Goal: Navigation & Orientation: Find specific page/section

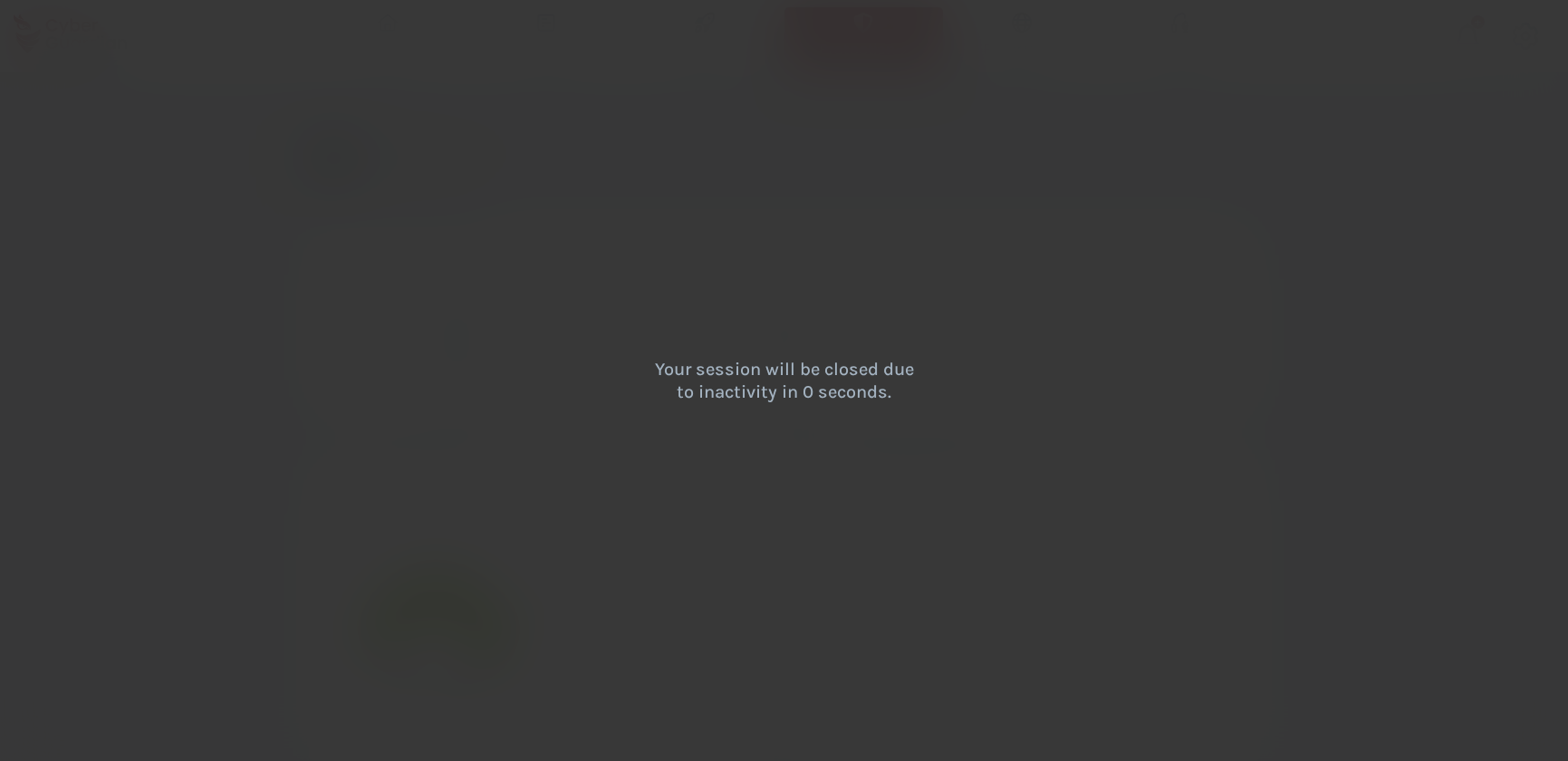
select select "English"
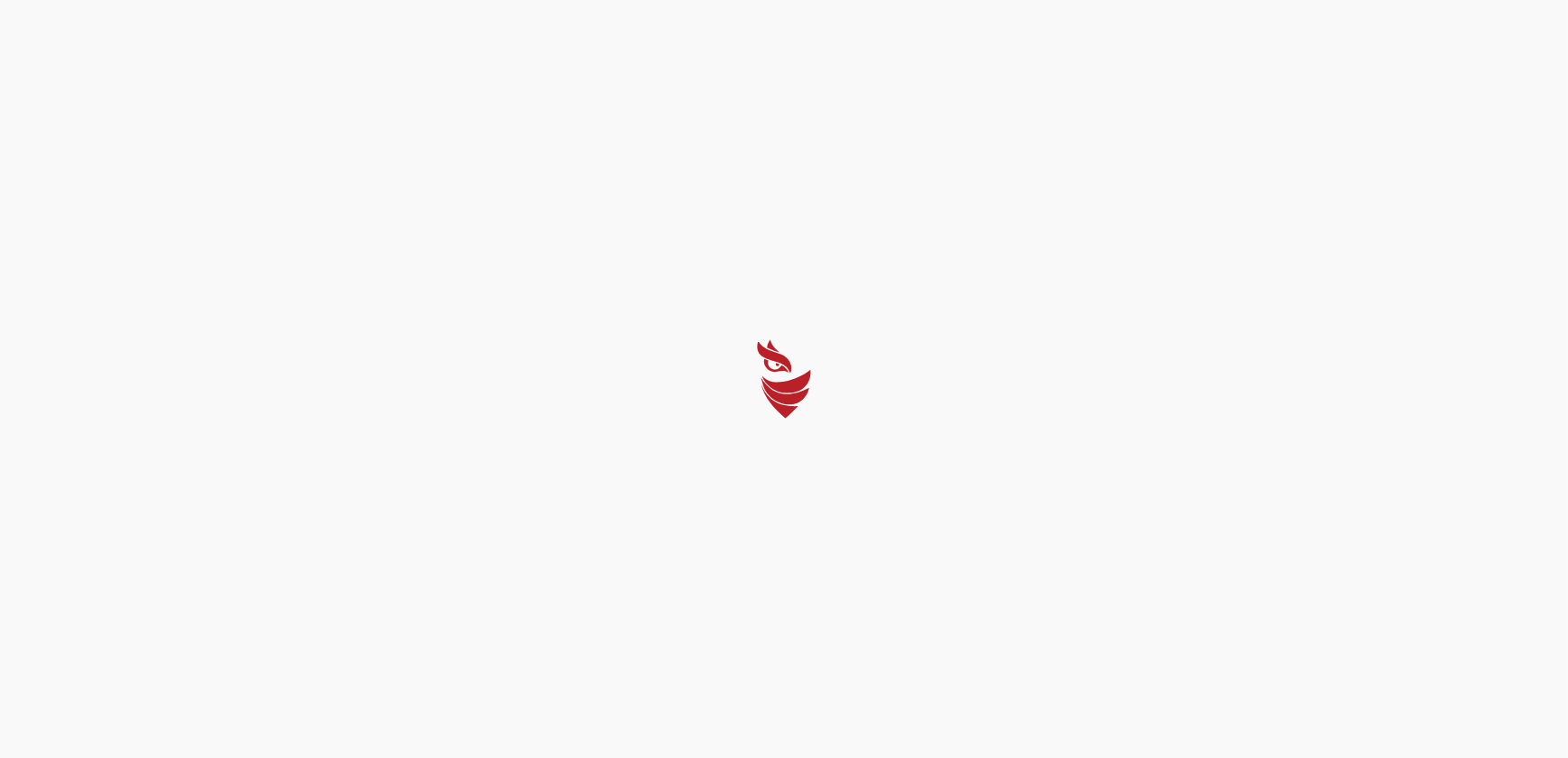
select select "English"
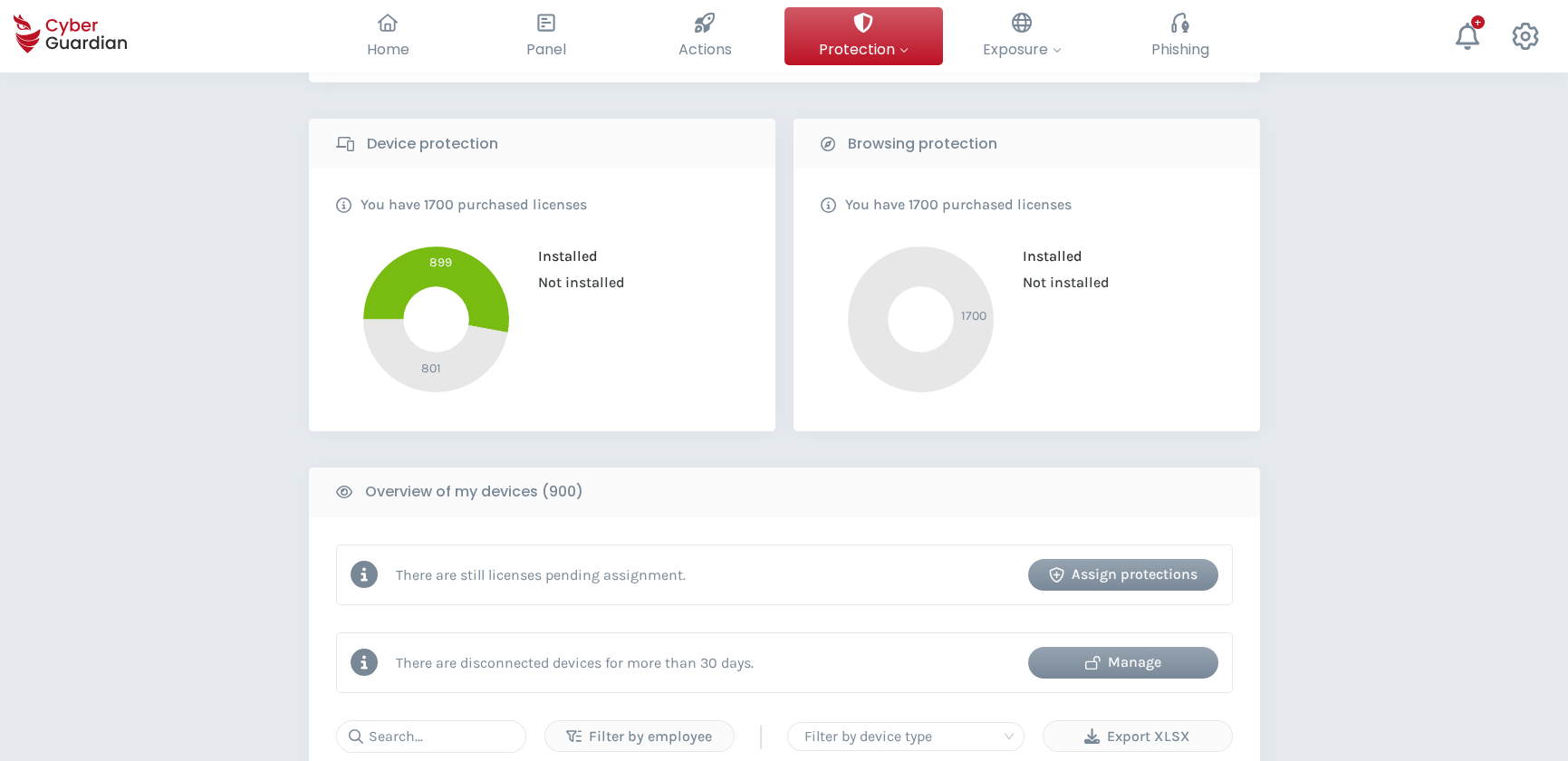
scroll to position [659, 0]
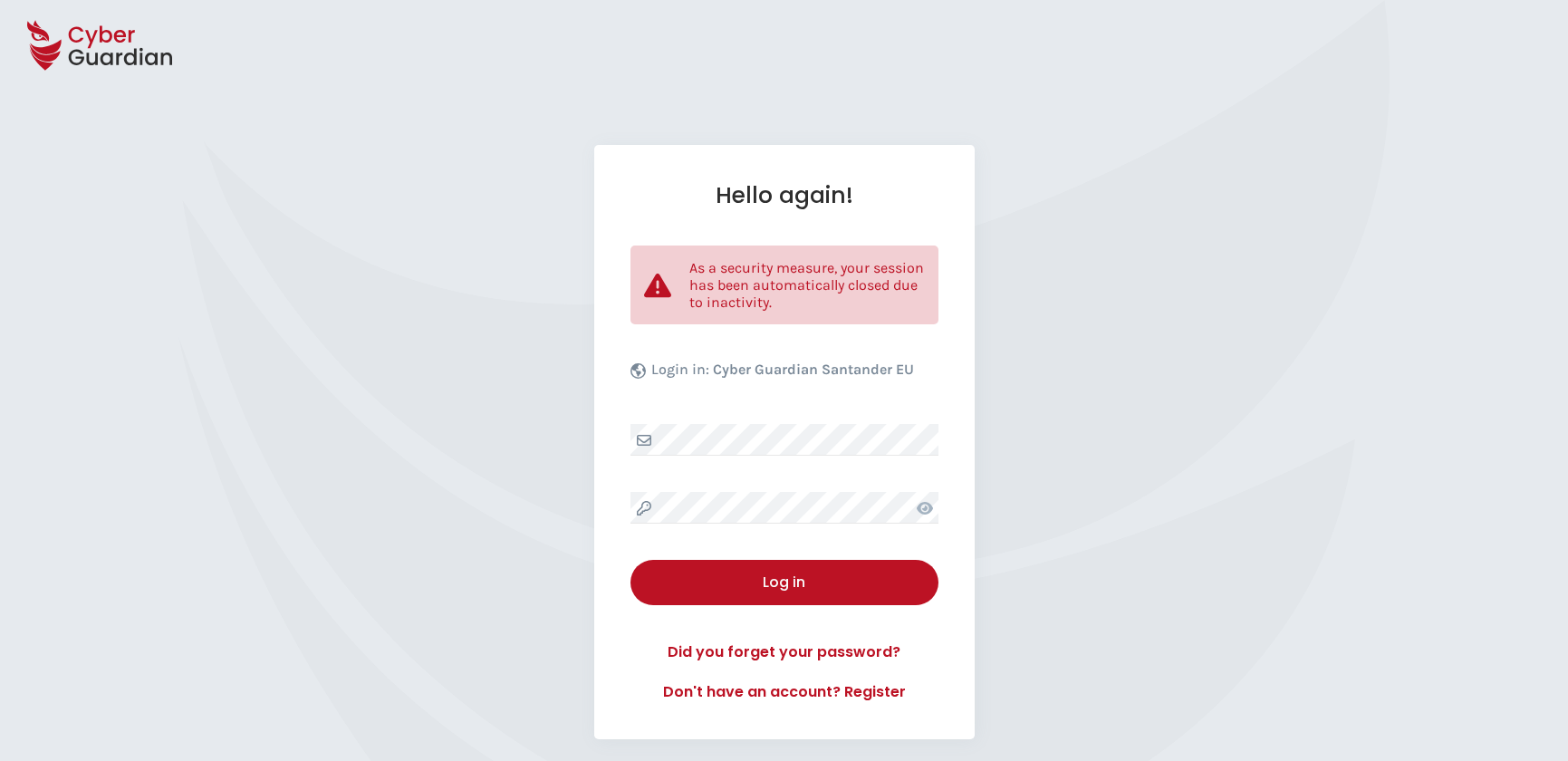
select select "English"
